Goal: Task Accomplishment & Management: Complete application form

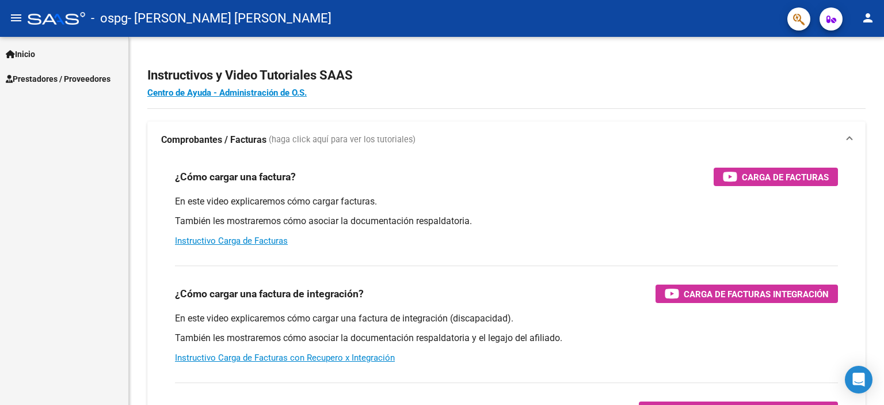
click at [35, 78] on span "Prestadores / Proveedores" at bounding box center [58, 79] width 105 height 13
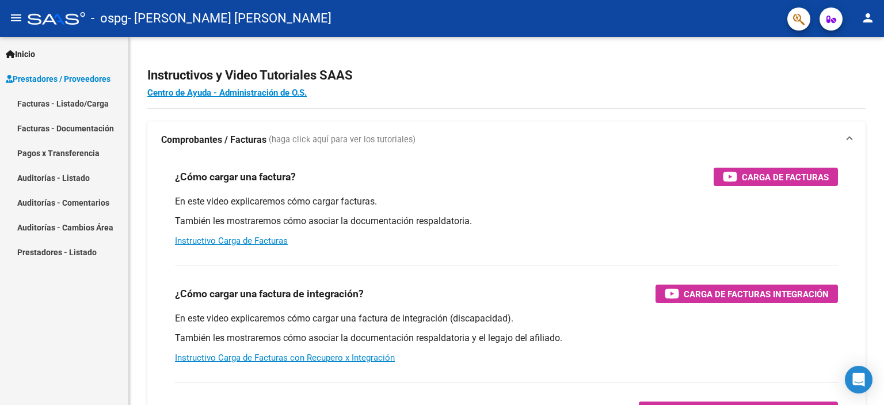
click at [99, 103] on link "Facturas - Listado/Carga" at bounding box center [64, 103] width 128 height 25
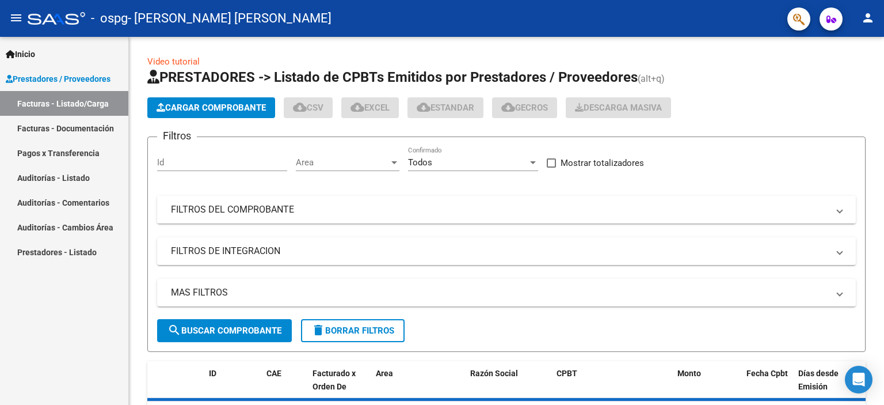
click at [94, 104] on link "Facturas - Listado/Carga" at bounding box center [64, 103] width 128 height 25
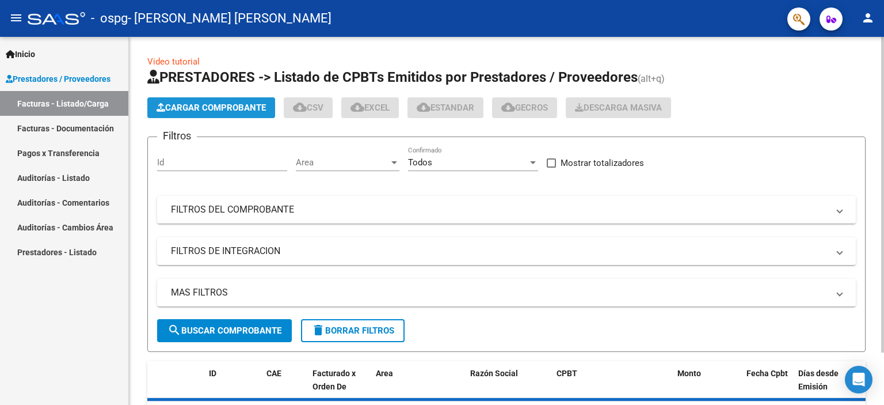
click at [212, 104] on span "Cargar Comprobante" at bounding box center [211, 107] width 109 height 10
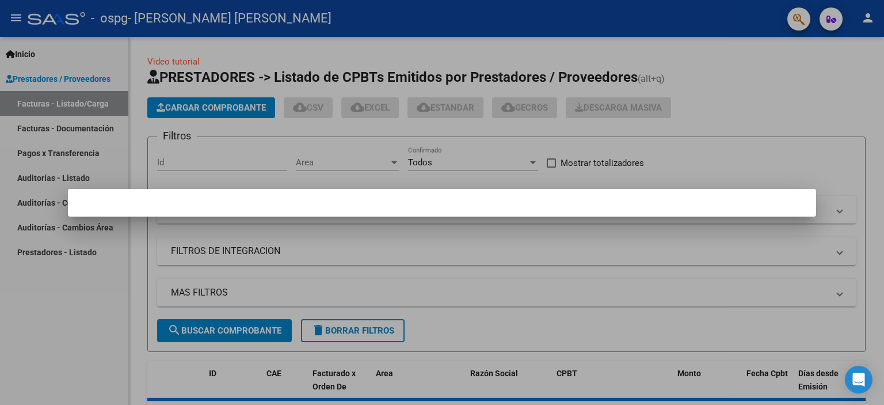
click at [93, 211] on mat-dialog-container at bounding box center [442, 203] width 748 height 28
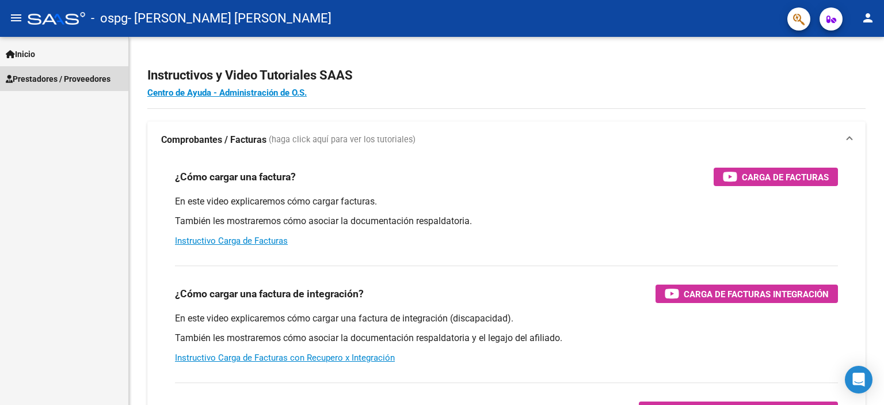
click at [58, 78] on span "Prestadores / Proveedores" at bounding box center [58, 79] width 105 height 13
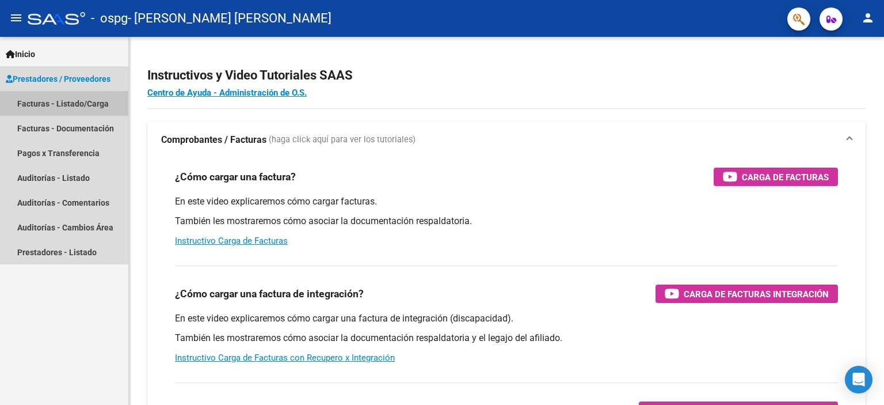
click at [63, 105] on link "Facturas - Listado/Carga" at bounding box center [64, 103] width 128 height 25
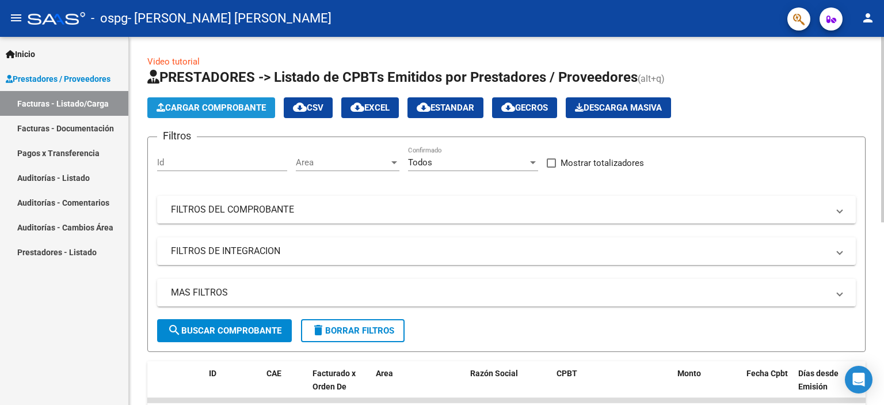
click at [216, 108] on span "Cargar Comprobante" at bounding box center [211, 107] width 109 height 10
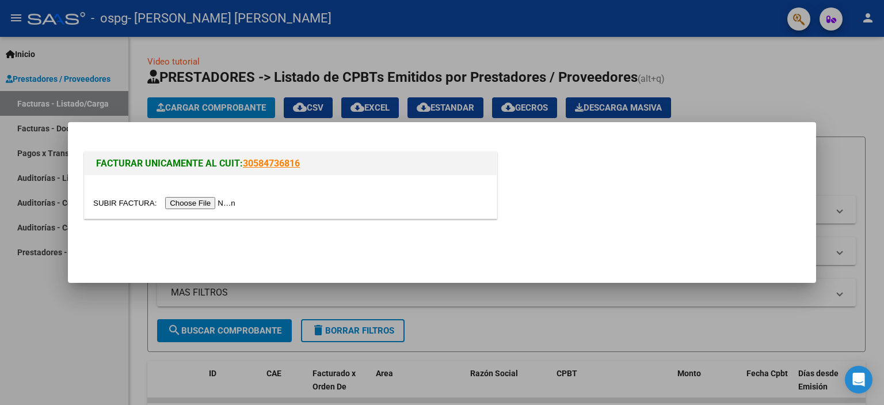
click at [203, 200] on input "file" at bounding box center [166, 203] width 146 height 12
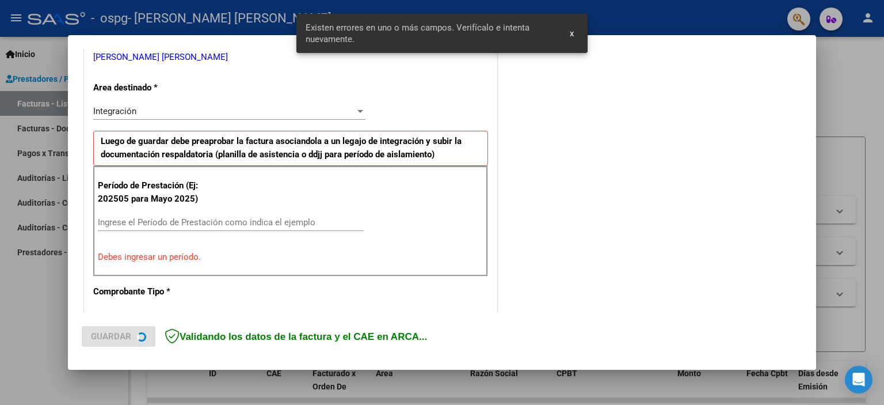
scroll to position [246, 0]
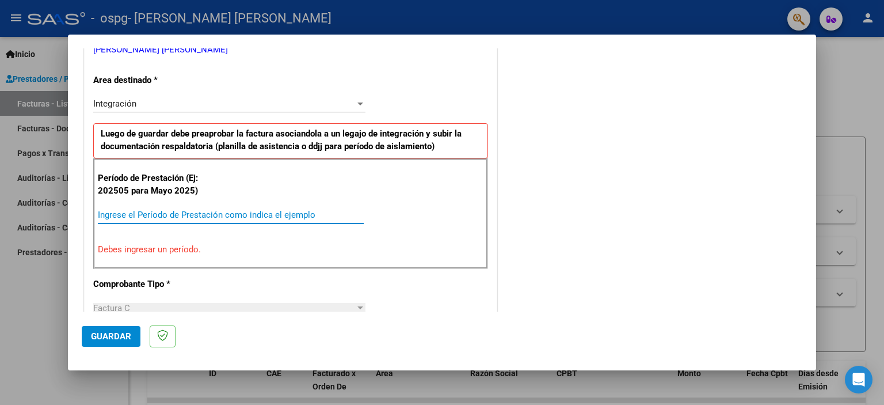
click at [102, 211] on input "Ingrese el Período de Prestación como indica el ejemplo" at bounding box center [231, 214] width 266 height 10
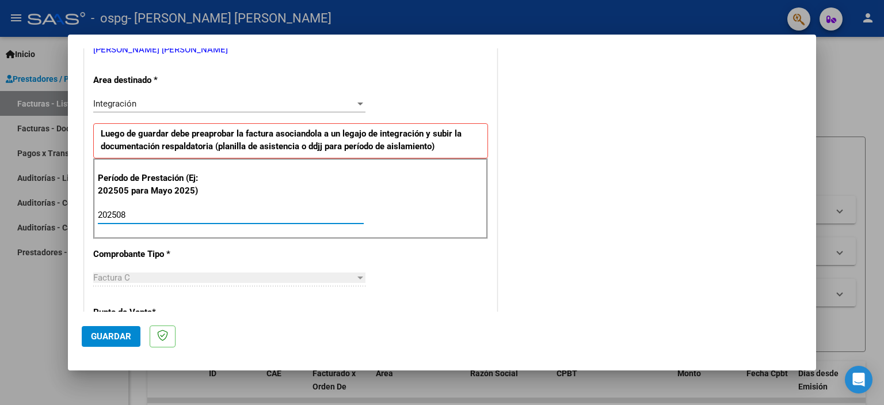
type input "202508"
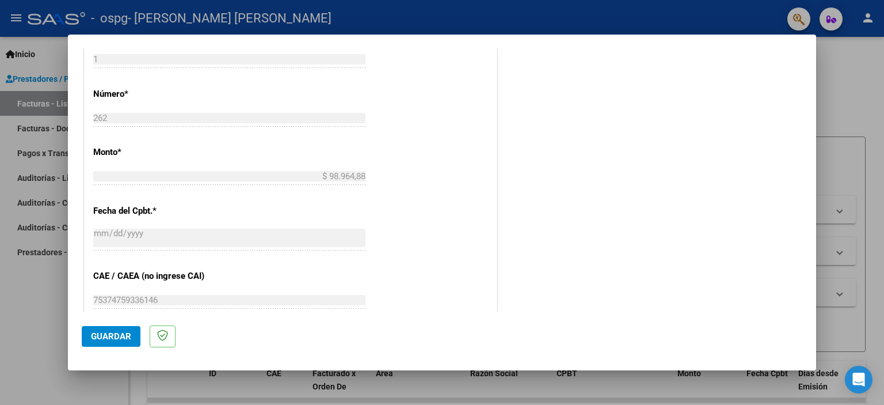
scroll to position [545, 0]
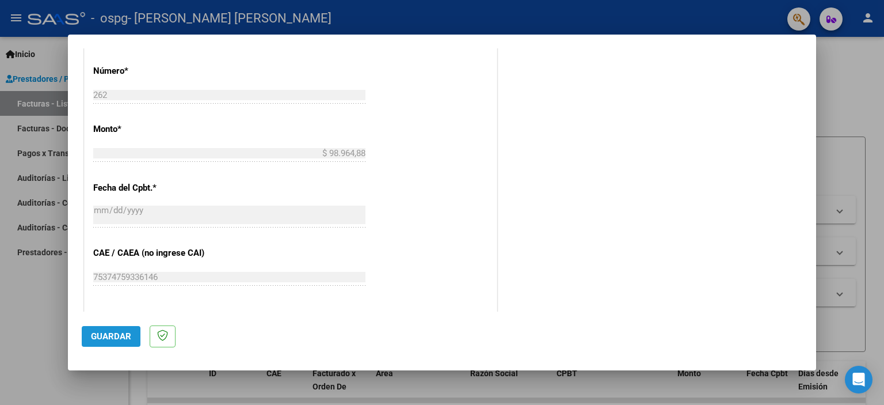
click at [115, 336] on span "Guardar" at bounding box center [111, 336] width 40 height 10
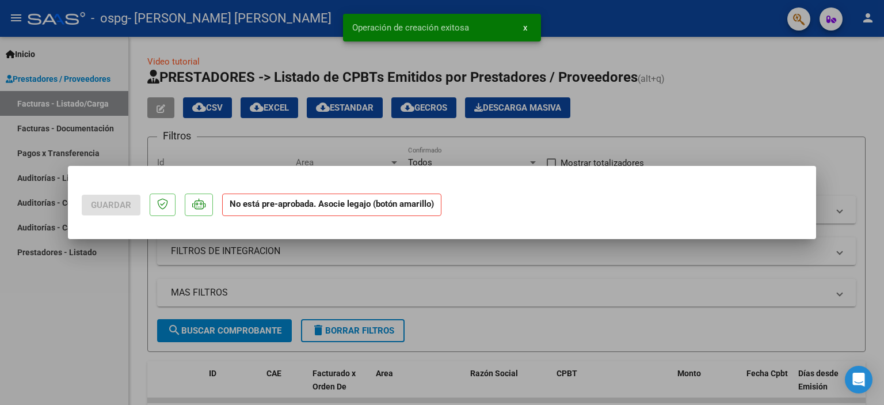
scroll to position [0, 0]
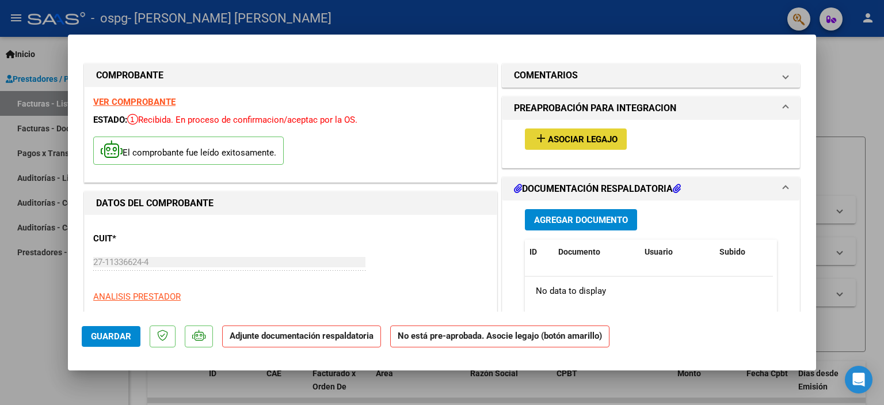
click at [570, 140] on span "Asociar Legajo" at bounding box center [583, 139] width 70 height 10
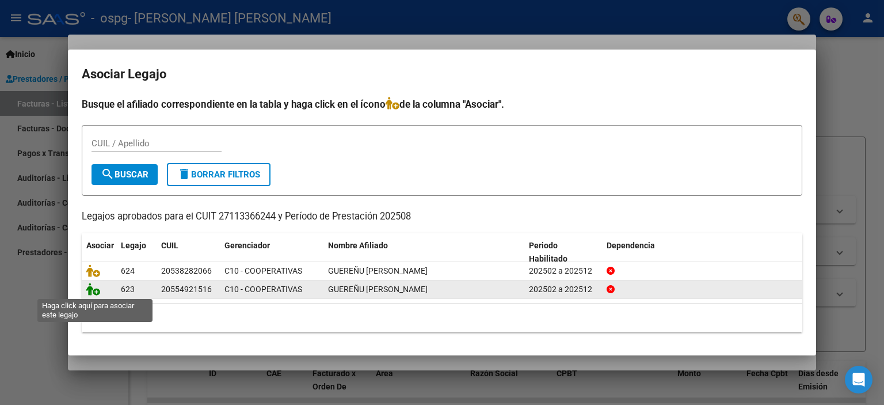
click at [96, 290] on icon at bounding box center [93, 289] width 14 height 13
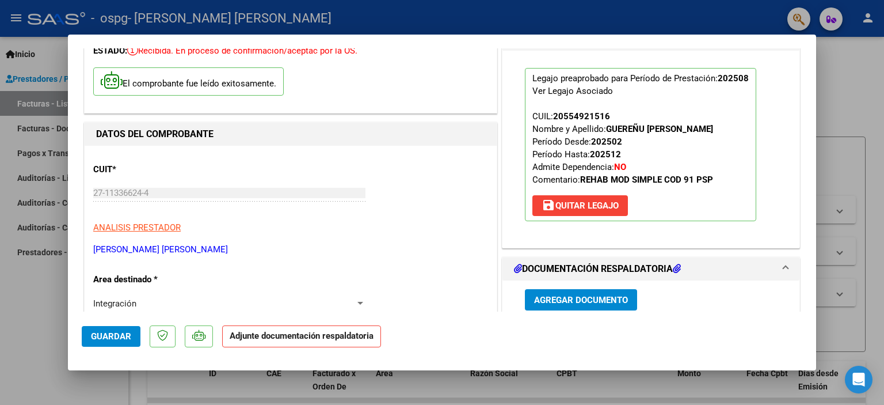
scroll to position [92, 0]
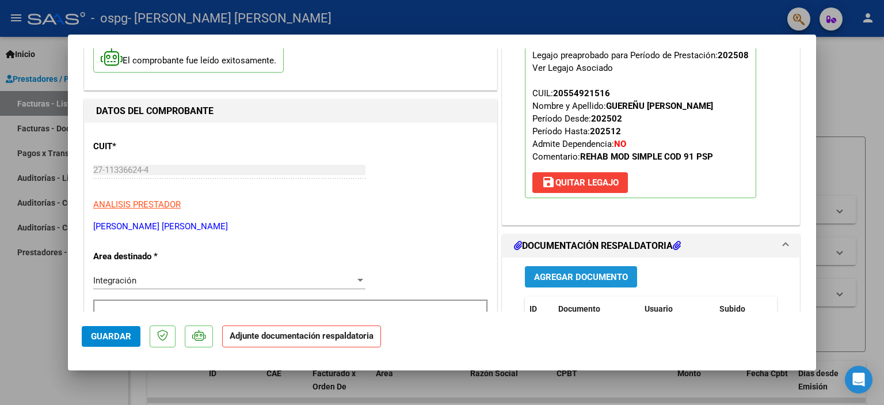
click at [555, 274] on span "Agregar Documento" at bounding box center [581, 277] width 94 height 10
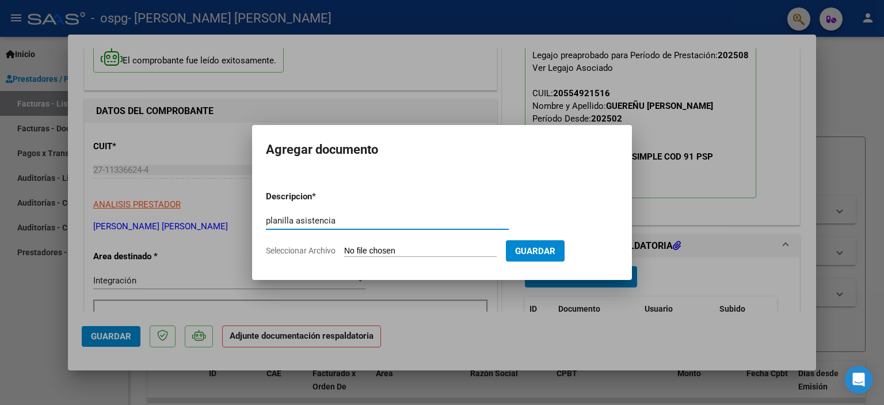
type input "planilla asistencia"
click at [381, 246] on input "Seleccionar Archivo" at bounding box center [420, 251] width 152 height 11
type input "C:\fakepath\Planilla Agosto Ciro.pdf"
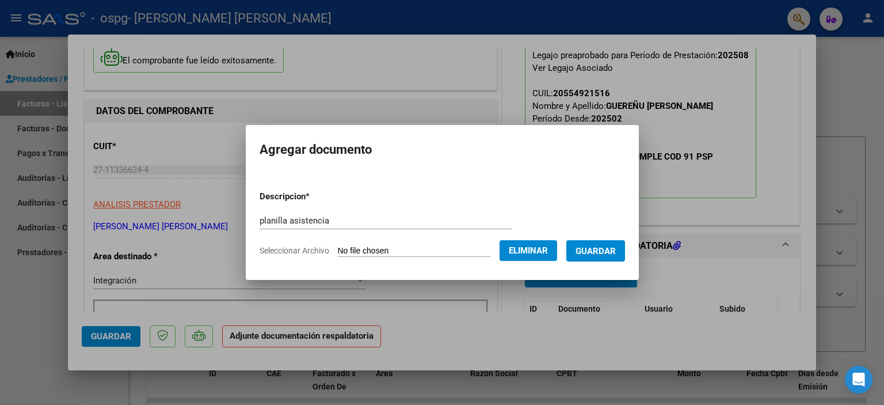
click at [599, 251] on span "Guardar" at bounding box center [595, 251] width 40 height 10
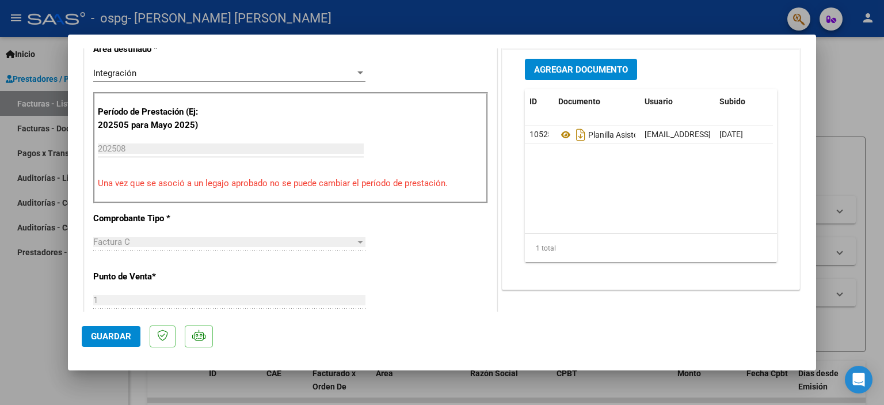
scroll to position [322, 0]
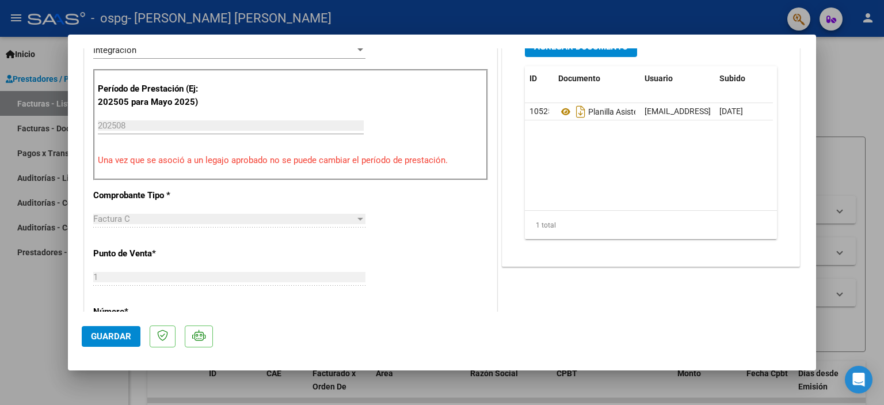
click at [112, 335] on span "Guardar" at bounding box center [111, 336] width 40 height 10
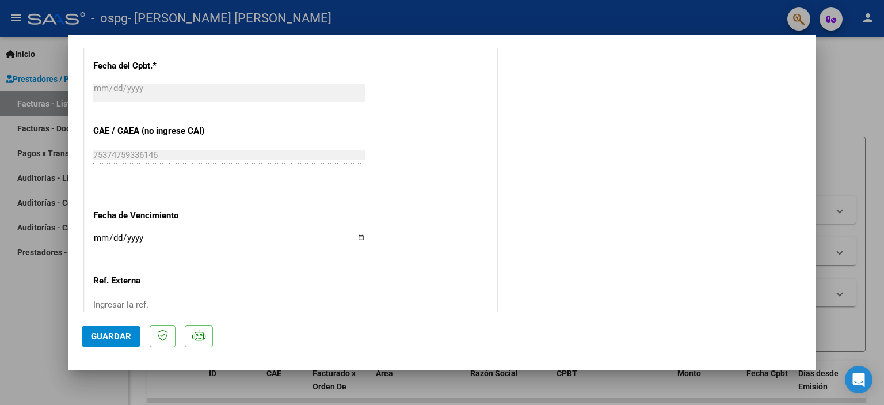
scroll to position [674, 0]
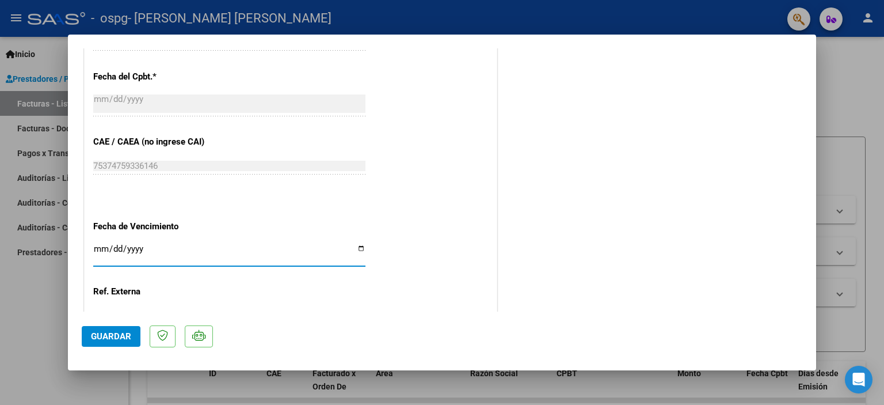
click at [357, 246] on input "Ingresar la fecha" at bounding box center [229, 253] width 272 height 18
type input "2025-09-21"
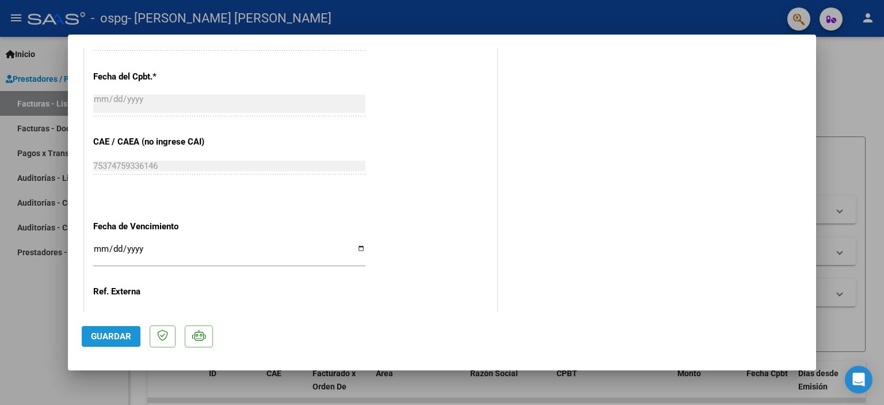
click at [101, 333] on span "Guardar" at bounding box center [111, 336] width 40 height 10
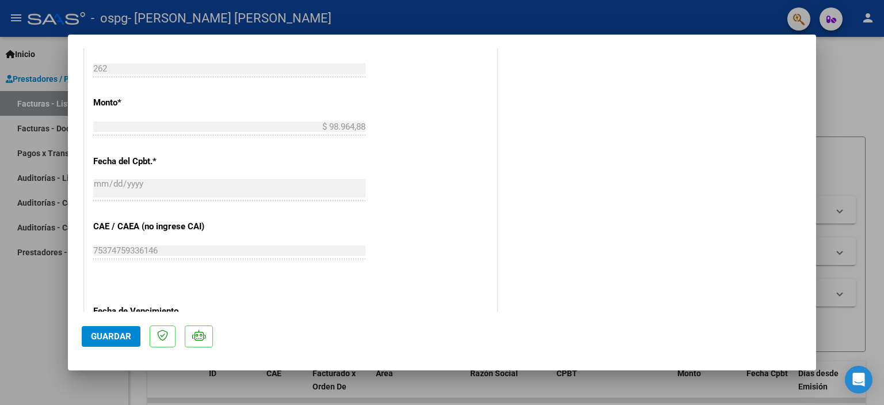
scroll to position [566, 0]
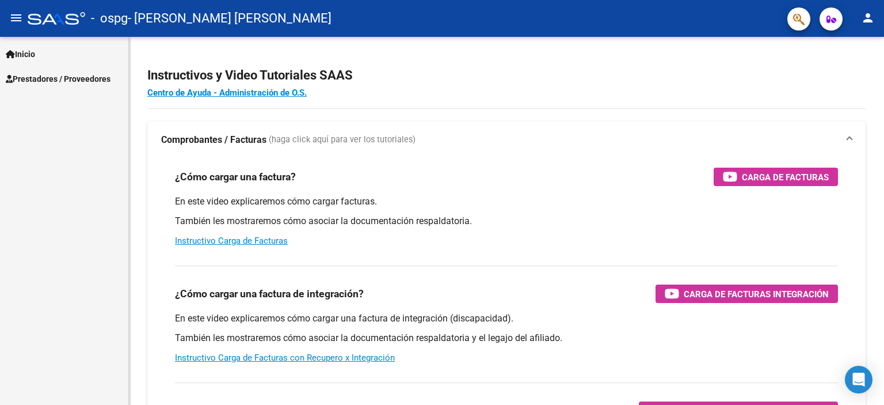
click at [46, 78] on span "Prestadores / Proveedores" at bounding box center [58, 79] width 105 height 13
click at [48, 78] on span "Prestadores / Proveedores" at bounding box center [58, 79] width 105 height 13
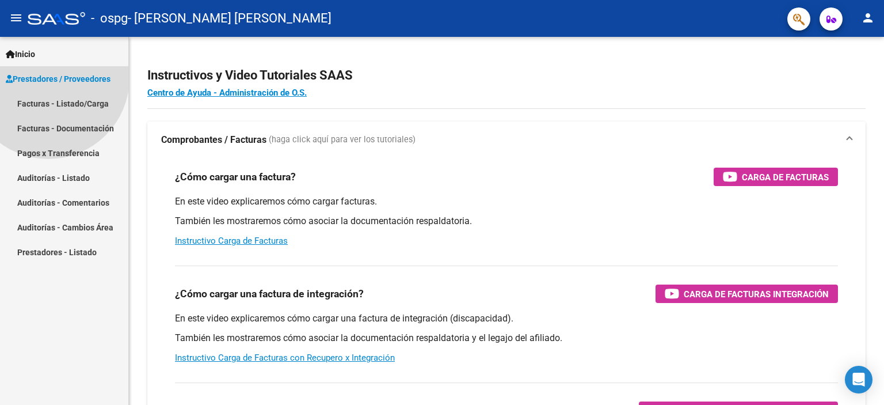
click at [48, 78] on span "Prestadores / Proveedores" at bounding box center [58, 79] width 105 height 13
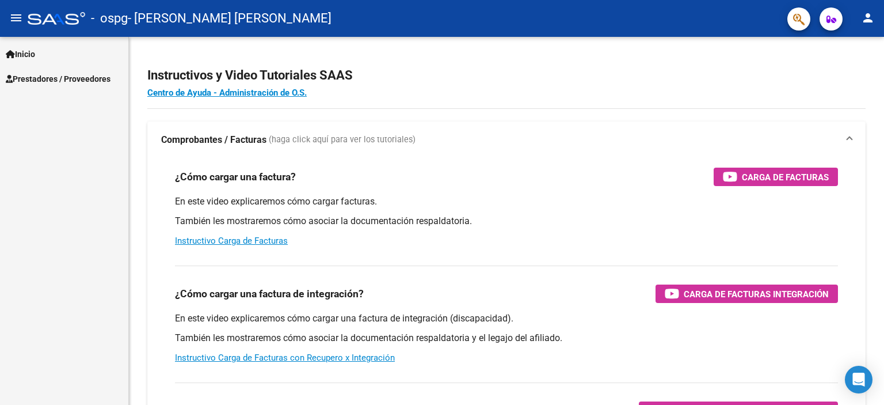
click at [48, 78] on span "Prestadores / Proveedores" at bounding box center [58, 79] width 105 height 13
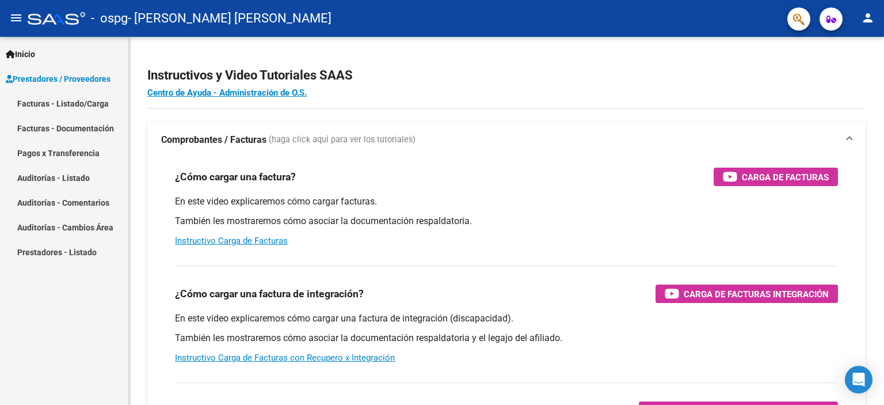
click at [95, 104] on link "Facturas - Listado/Carga" at bounding box center [64, 103] width 128 height 25
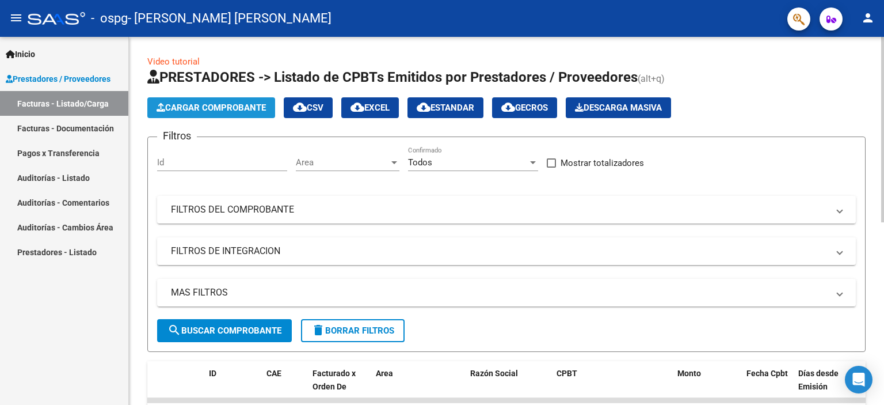
click at [209, 107] on span "Cargar Comprobante" at bounding box center [211, 107] width 109 height 10
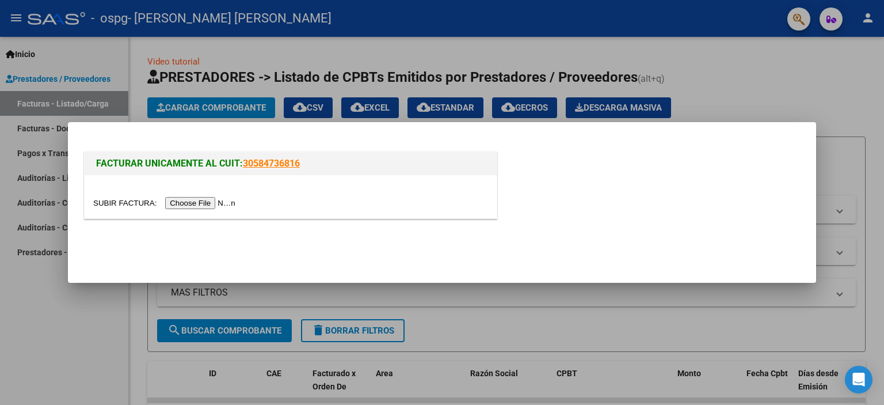
click at [224, 202] on input "file" at bounding box center [166, 203] width 146 height 12
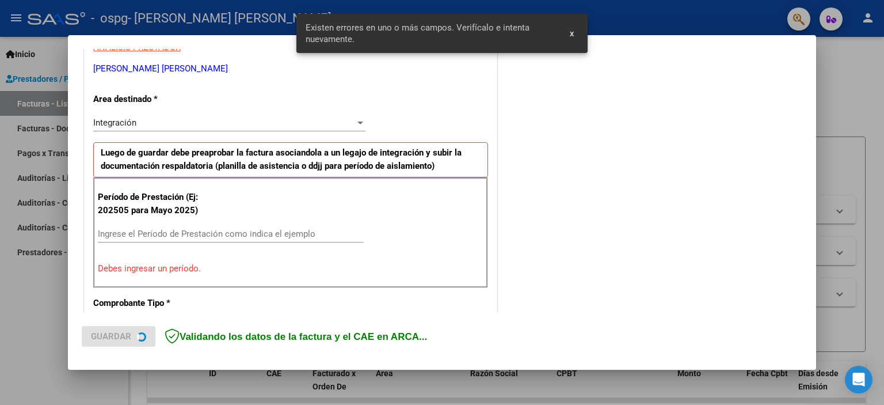
scroll to position [246, 0]
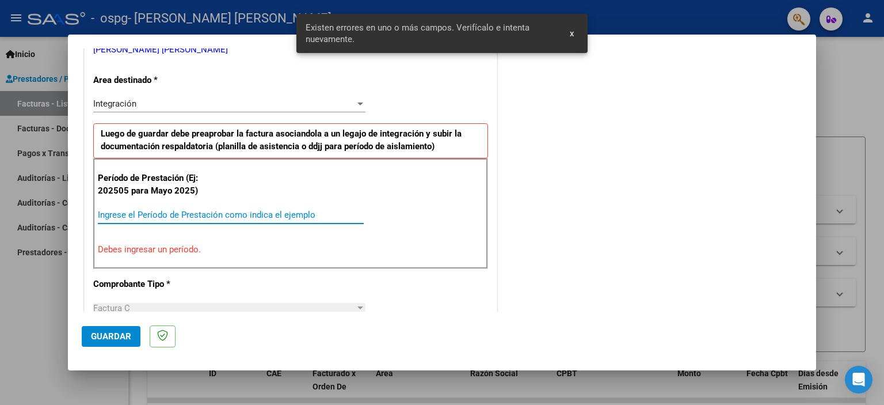
click at [98, 211] on input "Ingrese el Período de Prestación como indica el ejemplo" at bounding box center [231, 214] width 266 height 10
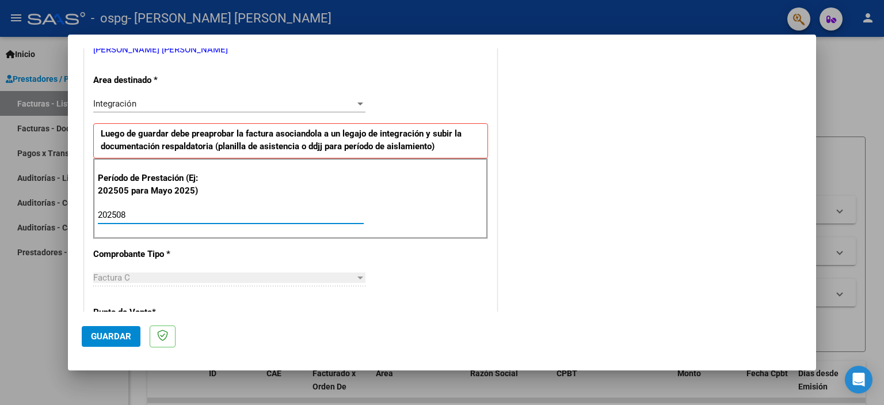
type input "202508"
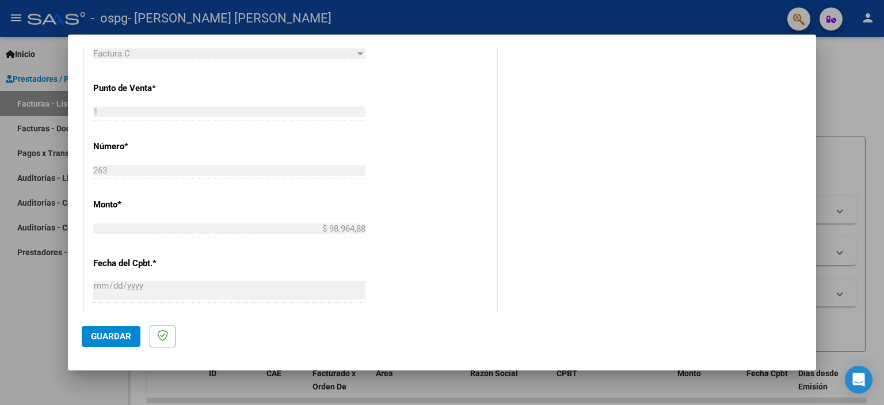
scroll to position [476, 0]
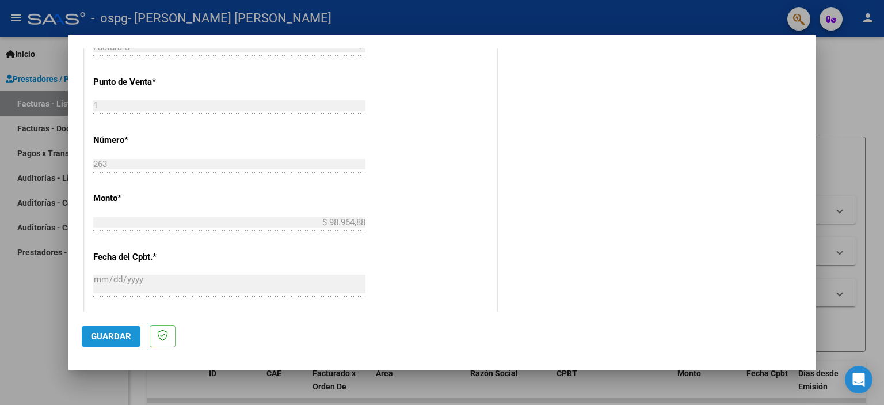
click at [99, 338] on span "Guardar" at bounding box center [111, 336] width 40 height 10
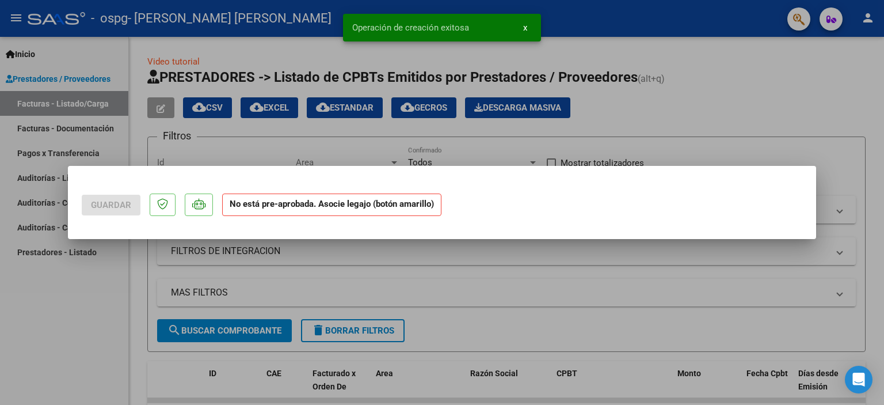
scroll to position [0, 0]
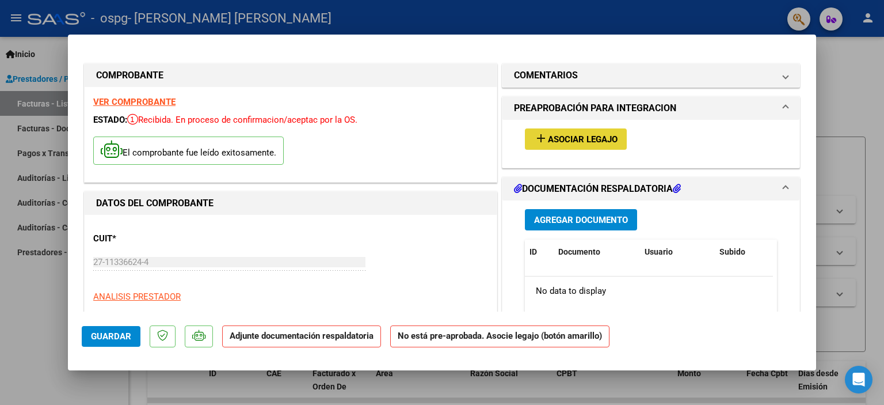
click at [578, 134] on span "Asociar Legajo" at bounding box center [583, 139] width 70 height 10
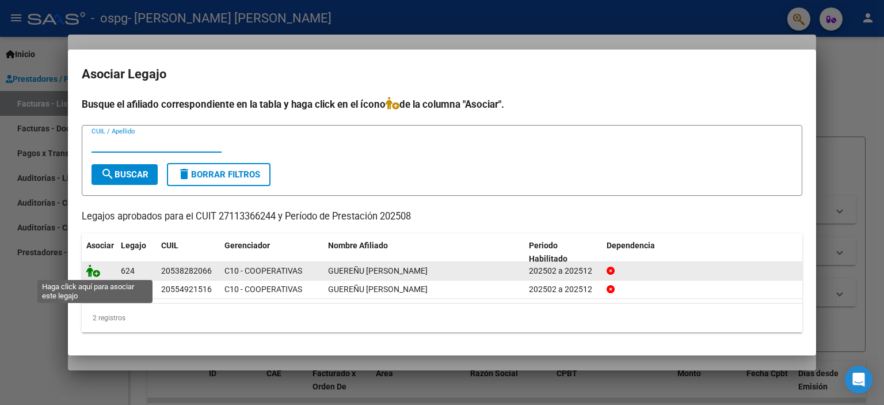
click at [97, 273] on icon at bounding box center [93, 270] width 14 height 13
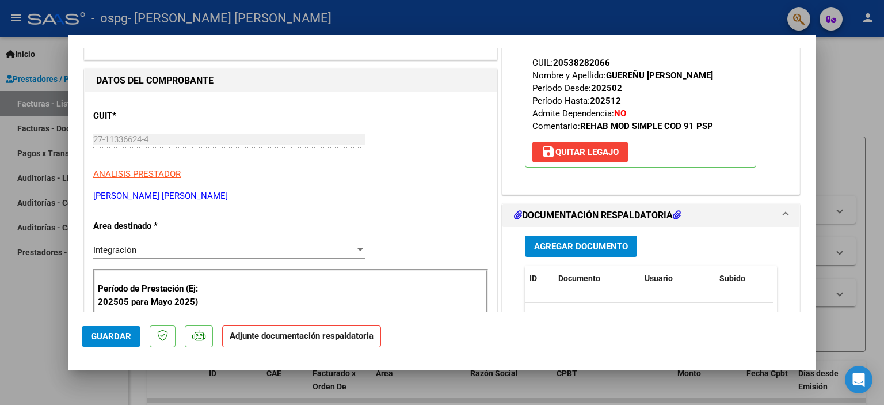
scroll to position [191, 0]
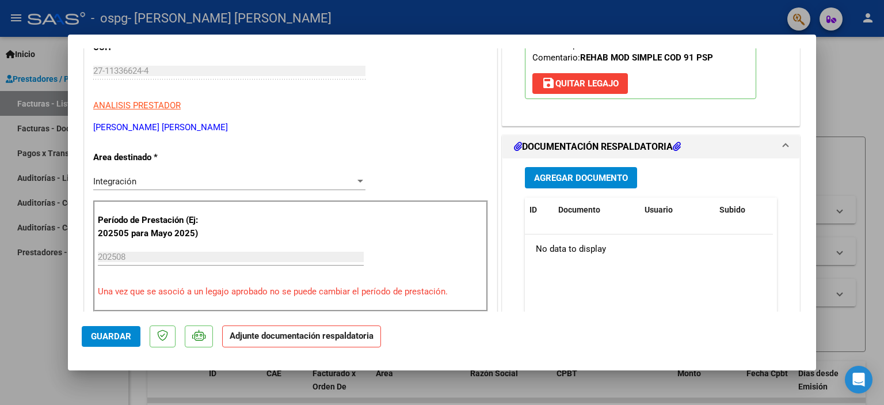
click at [547, 179] on span "Agregar Documento" at bounding box center [581, 178] width 94 height 10
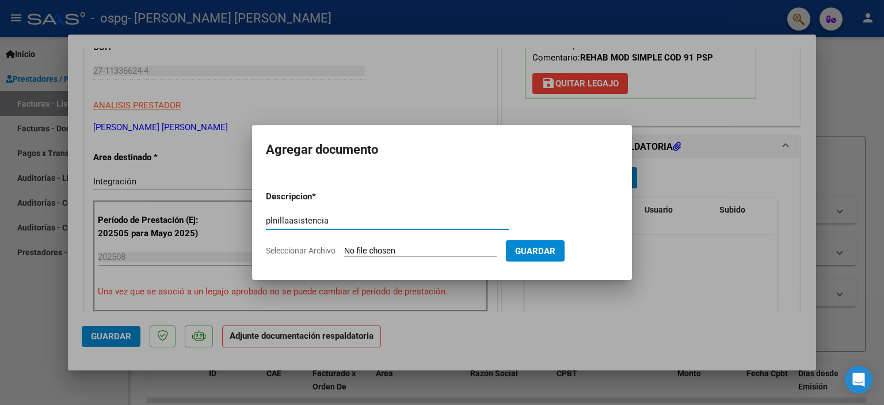
type input "plnillaasistencia"
click at [350, 246] on input "Seleccionar Archivo" at bounding box center [420, 251] width 152 height 11
type input "C:\fakepath\planilla agosto Lionel.pdf"
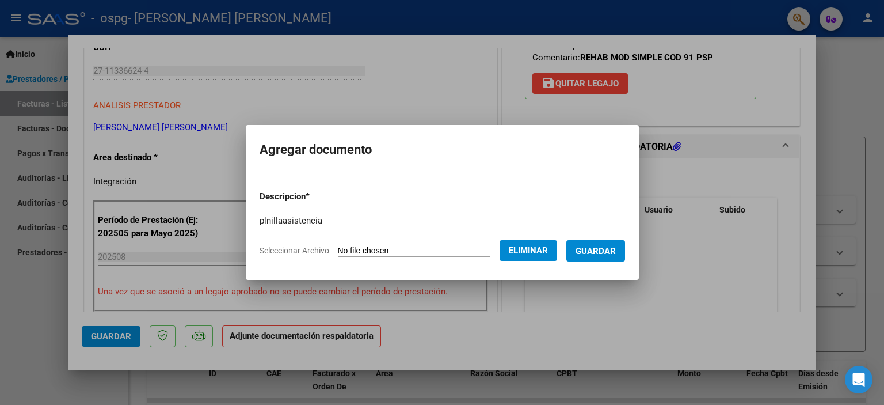
click at [587, 250] on span "Guardar" at bounding box center [595, 251] width 40 height 10
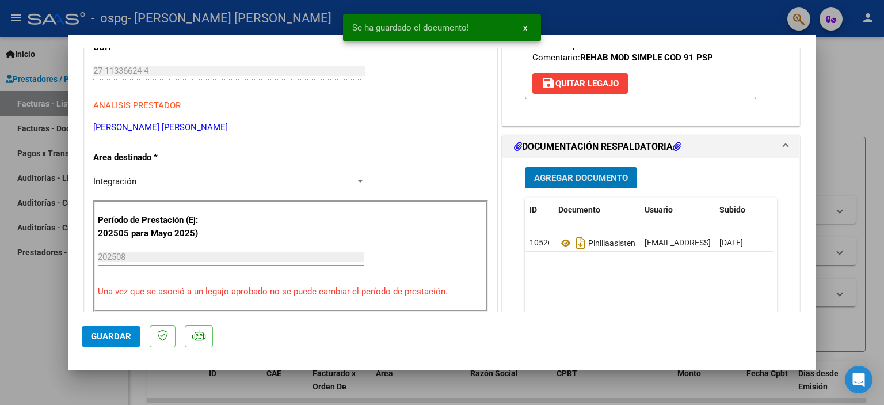
click at [102, 335] on span "Guardar" at bounding box center [111, 336] width 40 height 10
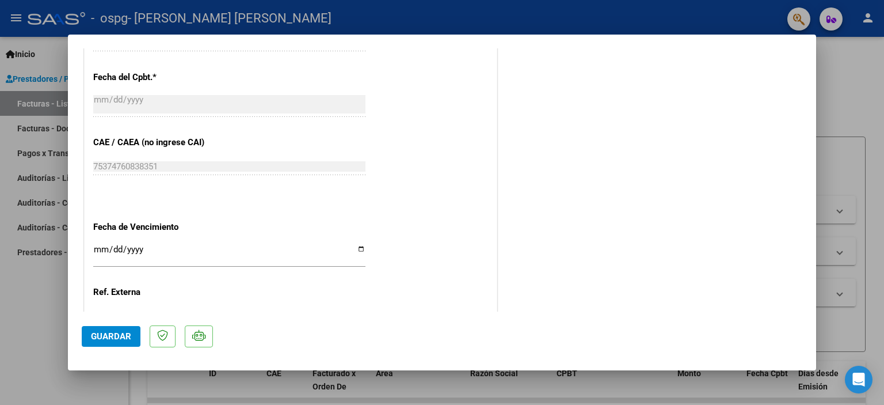
scroll to position [674, 0]
click at [356, 247] on input "Ingresar la fecha" at bounding box center [229, 252] width 272 height 18
type input "2025-09-21"
click at [133, 330] on button "Guardar" at bounding box center [111, 336] width 59 height 21
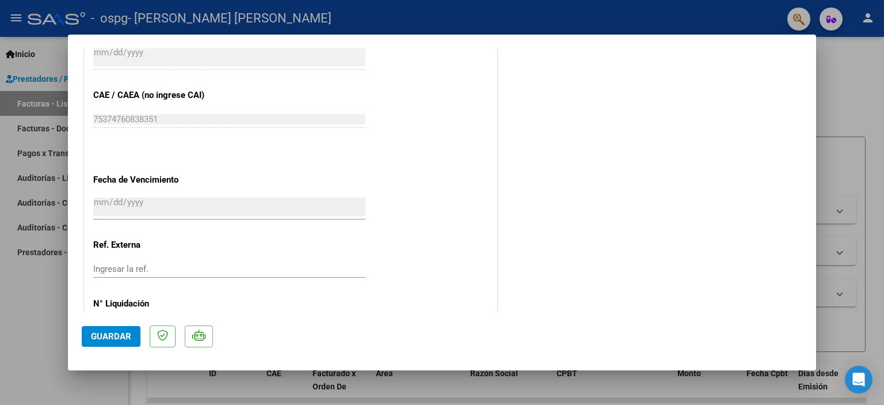
scroll to position [766, 0]
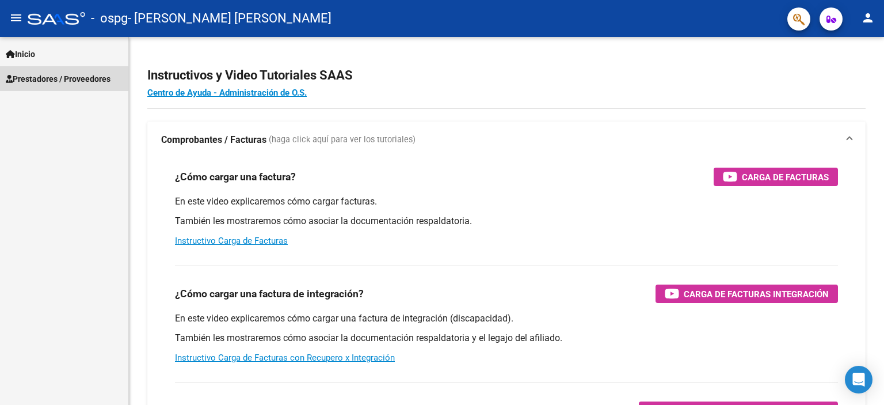
click at [60, 80] on span "Prestadores / Proveedores" at bounding box center [58, 79] width 105 height 13
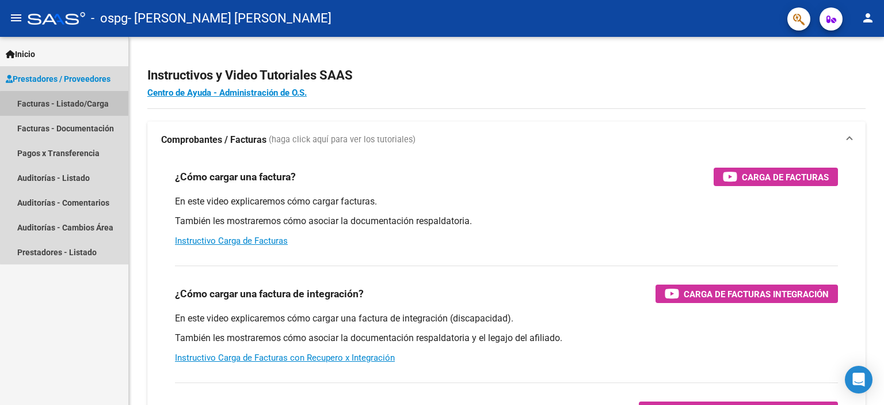
click at [66, 104] on link "Facturas - Listado/Carga" at bounding box center [64, 103] width 128 height 25
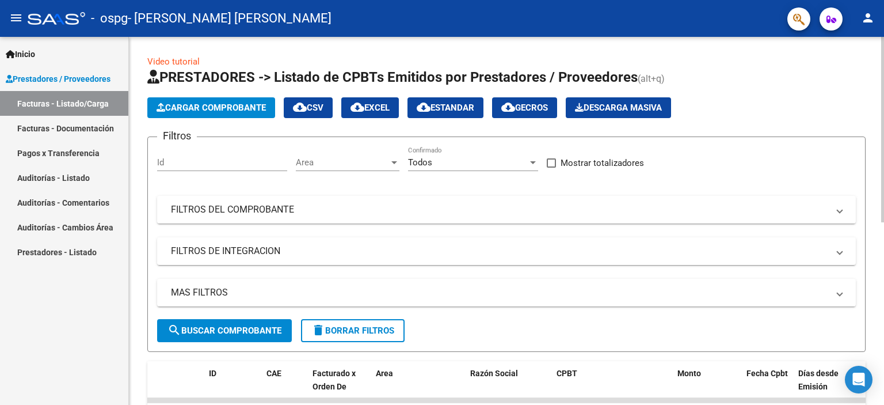
scroll to position [363, 0]
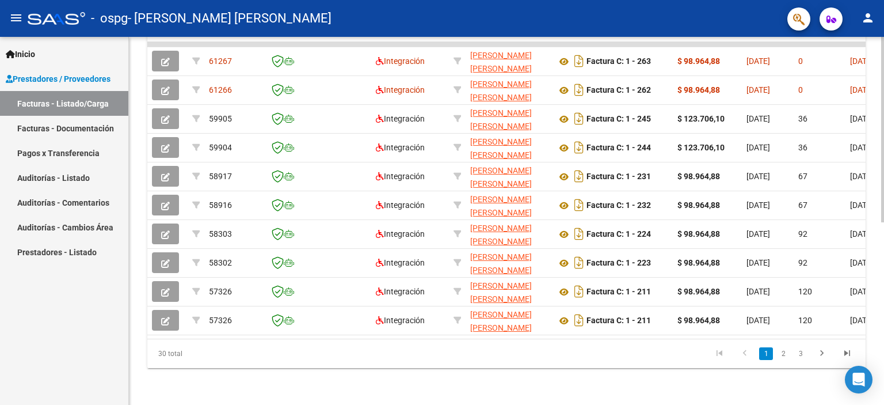
click at [882, 230] on div at bounding box center [882, 221] width 3 height 368
click at [35, 54] on span "Inicio" at bounding box center [20, 54] width 29 height 13
